Goal: Check status: Check status

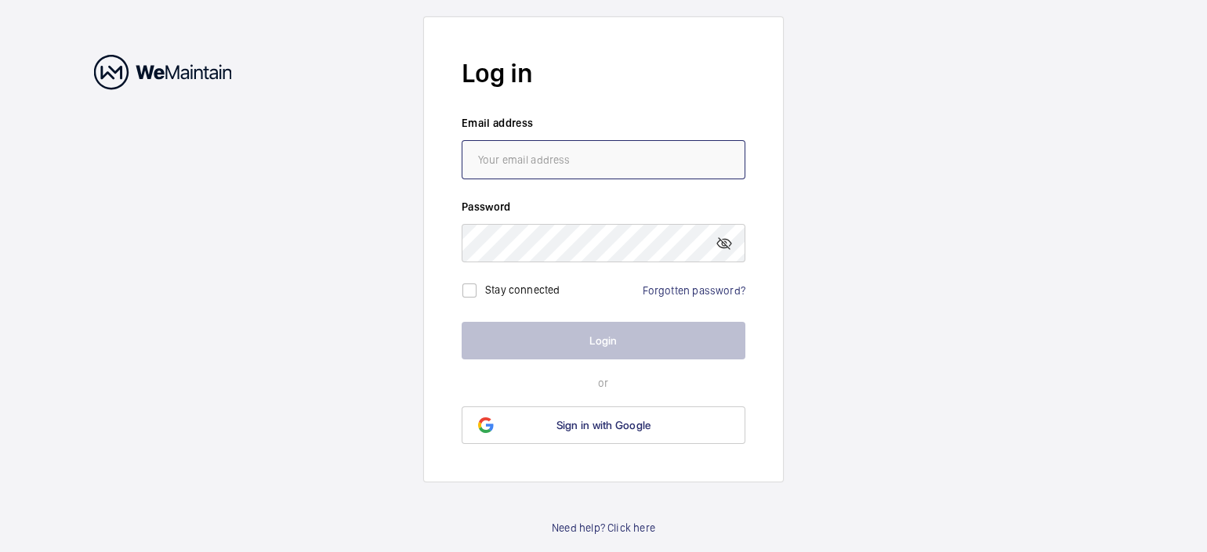
type input "[EMAIL_ADDRESS][DOMAIN_NAME]"
click at [621, 338] on button "Login" at bounding box center [603, 341] width 284 height 38
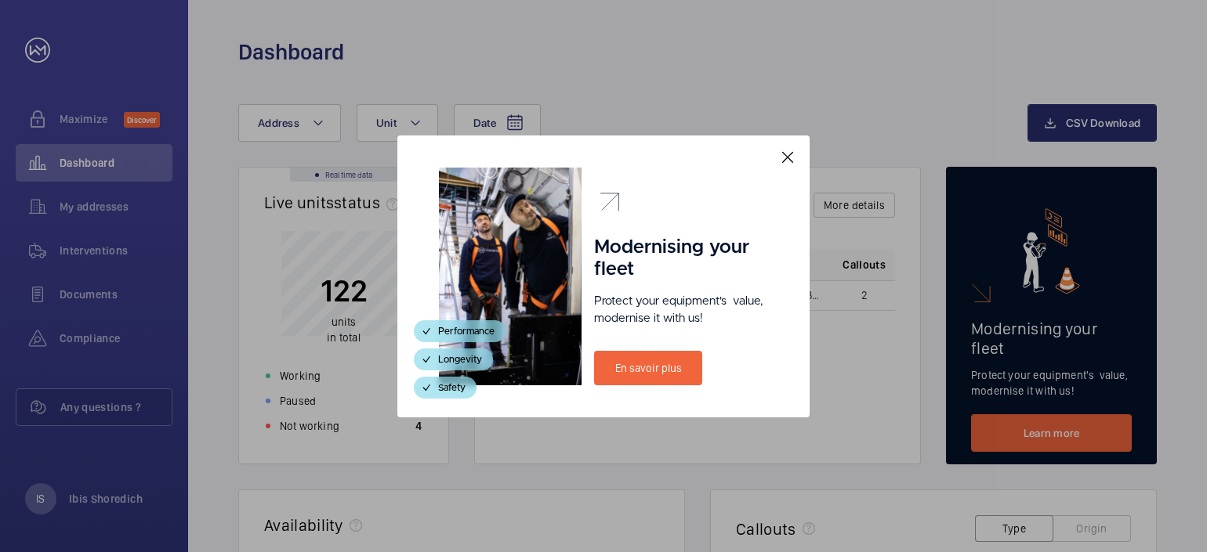
click at [789, 160] on mat-icon at bounding box center [787, 157] width 19 height 19
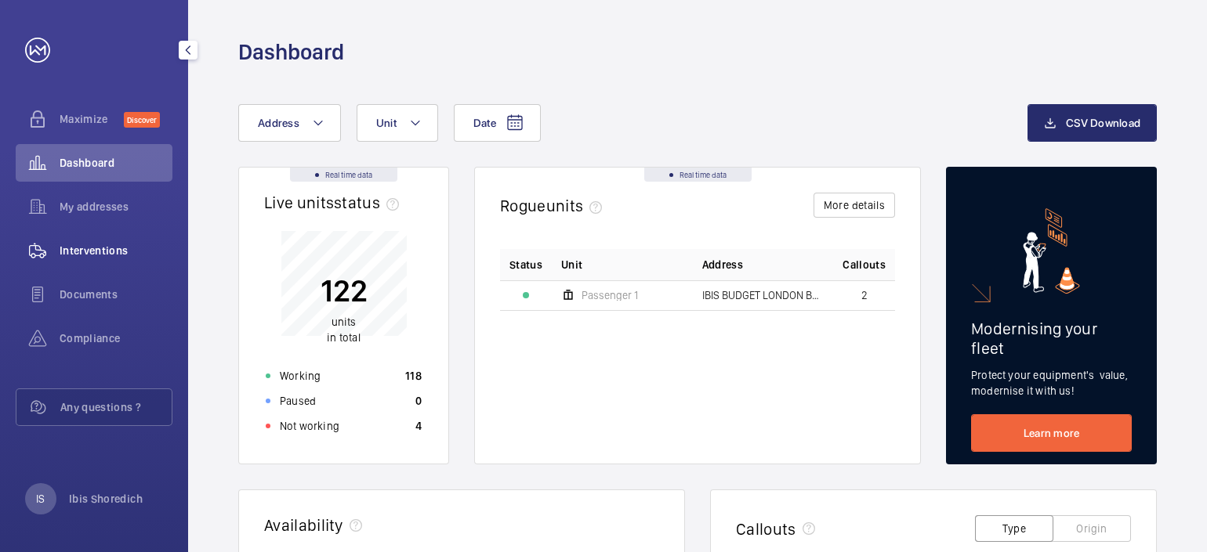
click at [88, 240] on div "Interventions" at bounding box center [94, 251] width 157 height 38
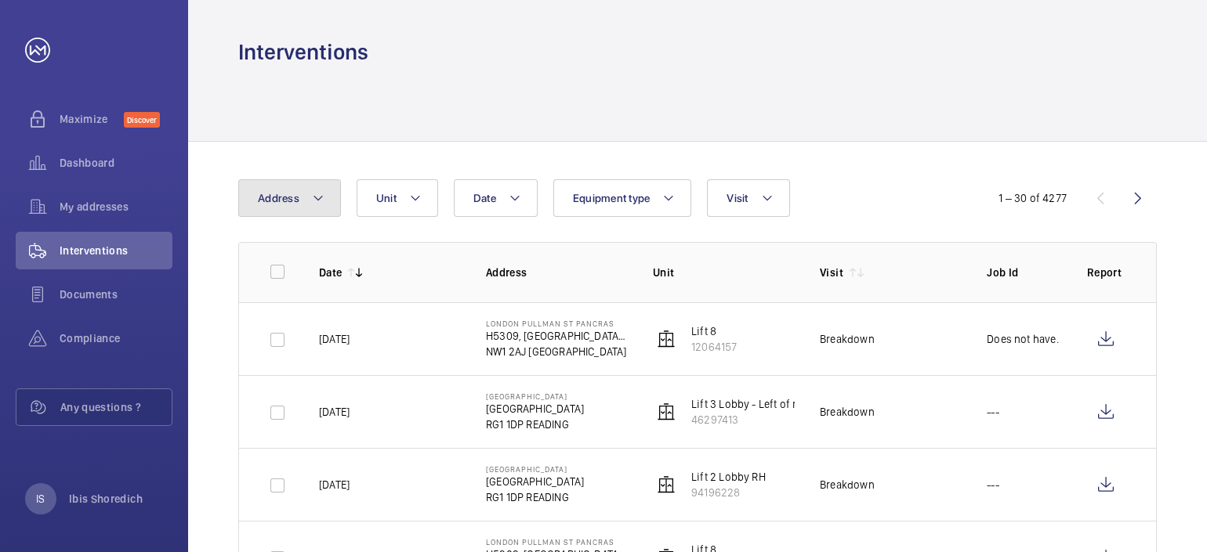
click at [321, 190] on mat-icon at bounding box center [318, 198] width 13 height 19
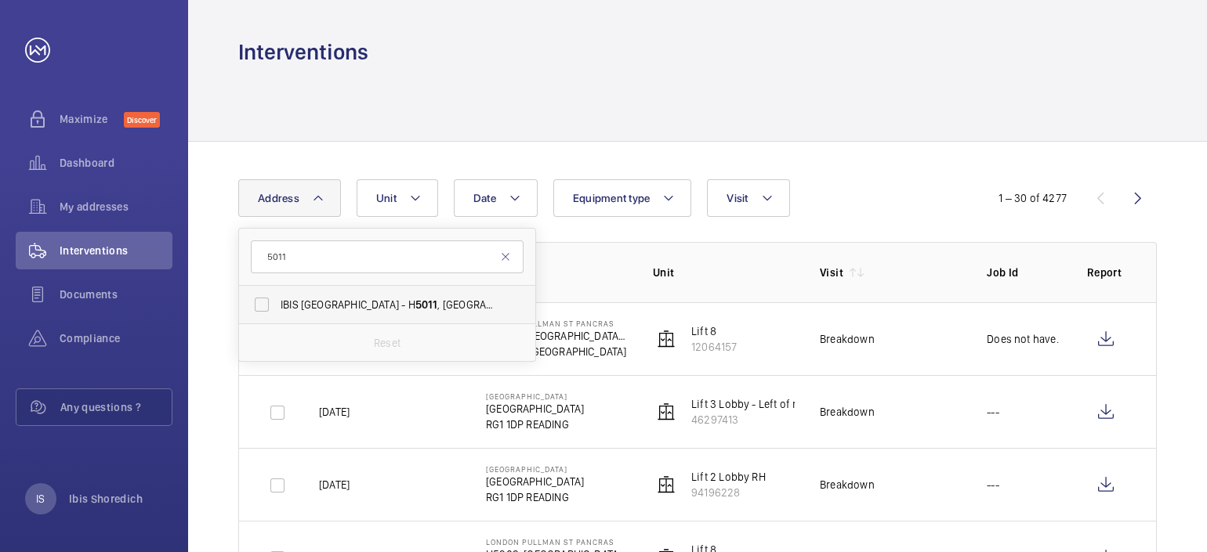
type input "5011"
click at [337, 299] on span "IBIS [GEOGRAPHIC_DATA] - H [STREET_ADDRESS]" at bounding box center [387, 305] width 215 height 16
click at [277, 299] on input "IBIS [GEOGRAPHIC_DATA] - H [STREET_ADDRESS]" at bounding box center [261, 304] width 31 height 31
checkbox input "true"
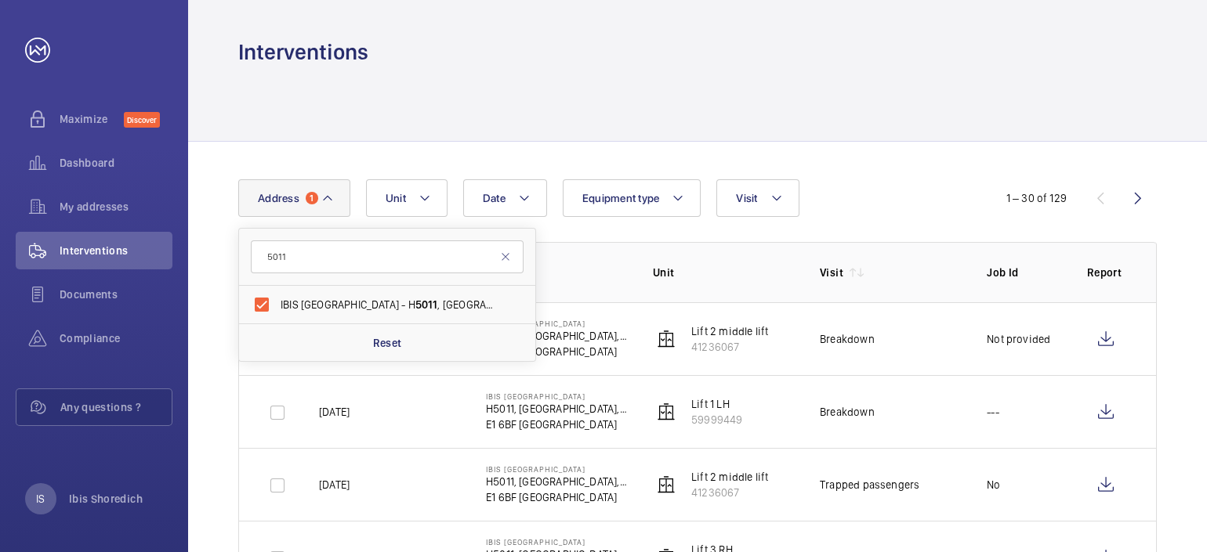
click at [857, 51] on div "Interventions" at bounding box center [697, 52] width 918 height 29
